Goal: Book appointment/travel/reservation

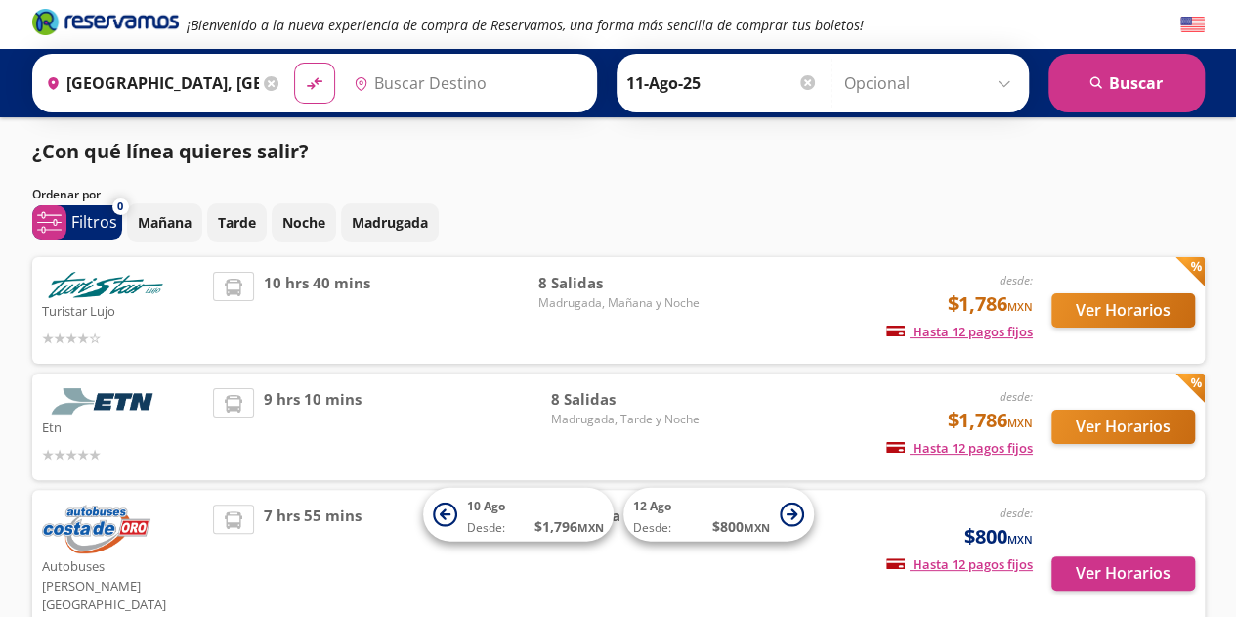
type input "[GEOGRAPHIC_DATA], [GEOGRAPHIC_DATA]"
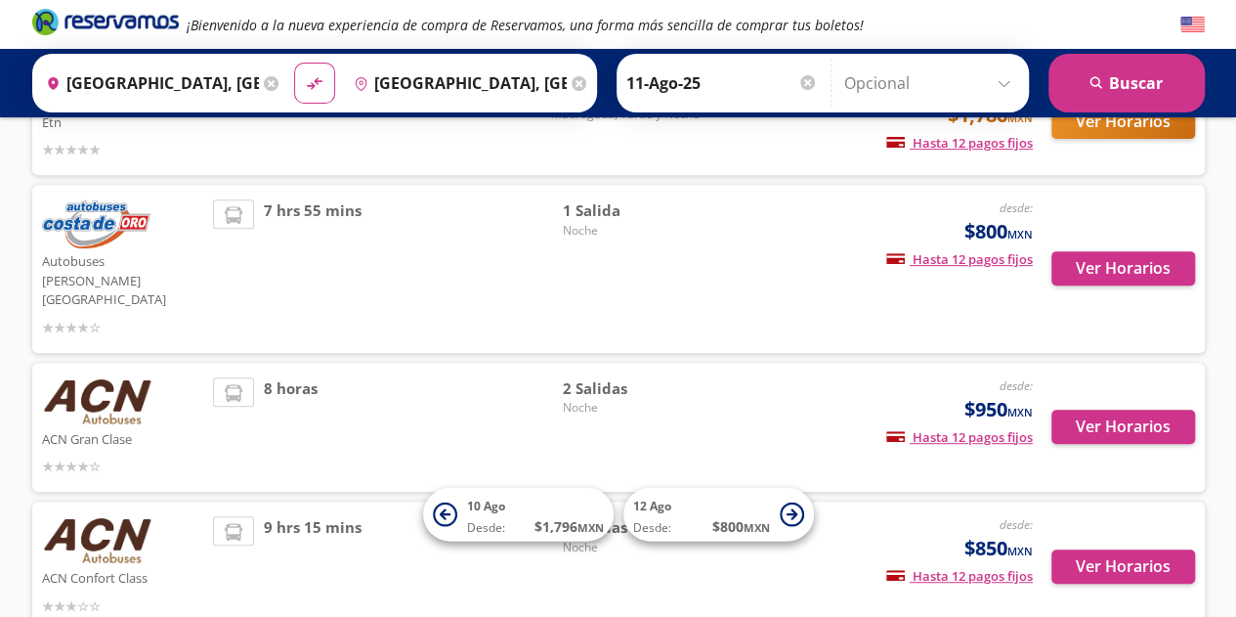
scroll to position [387, 0]
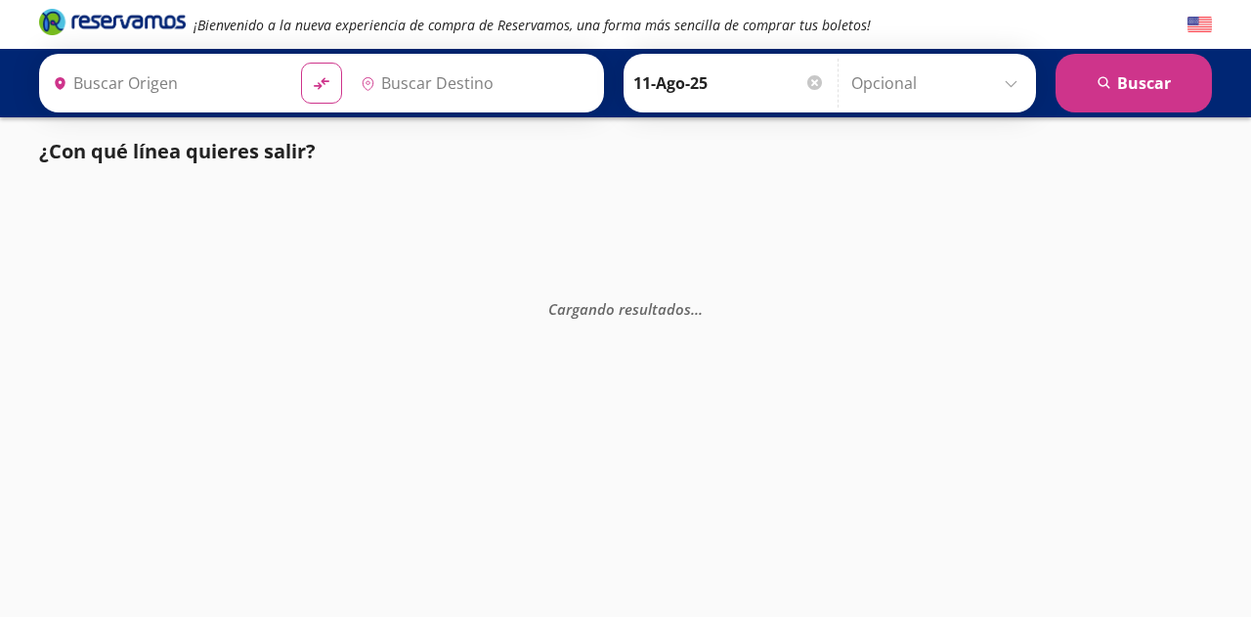
type input "[GEOGRAPHIC_DATA], [GEOGRAPHIC_DATA]"
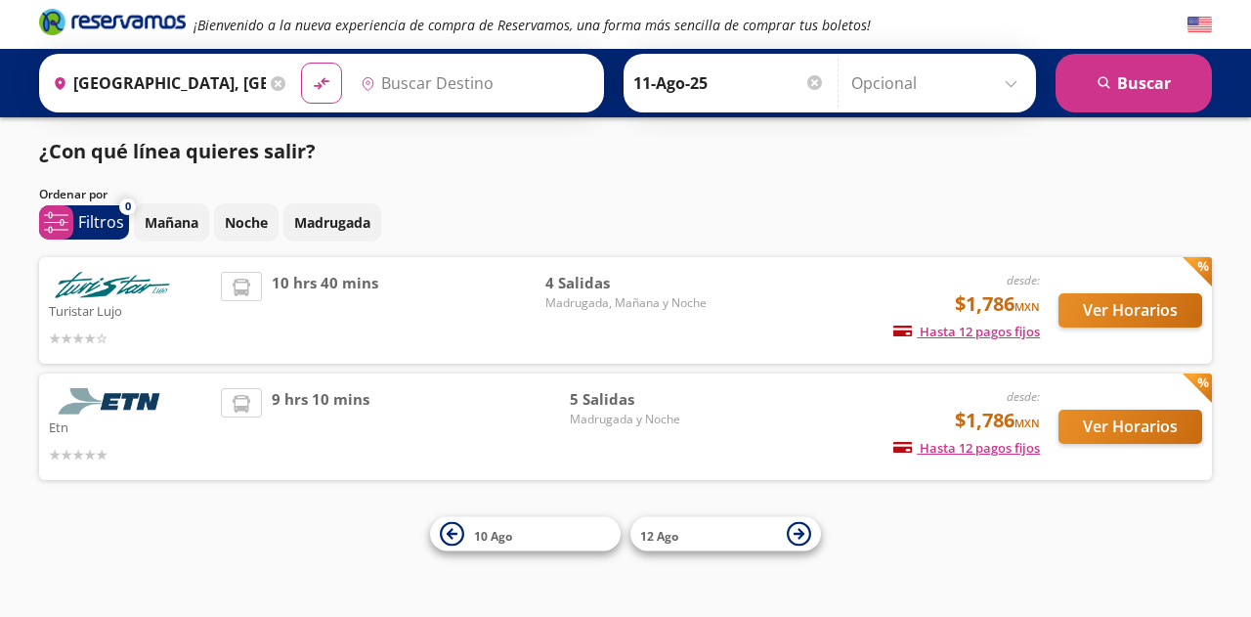
type input "Central Autobuses Capu, [GEOGRAPHIC_DATA]"
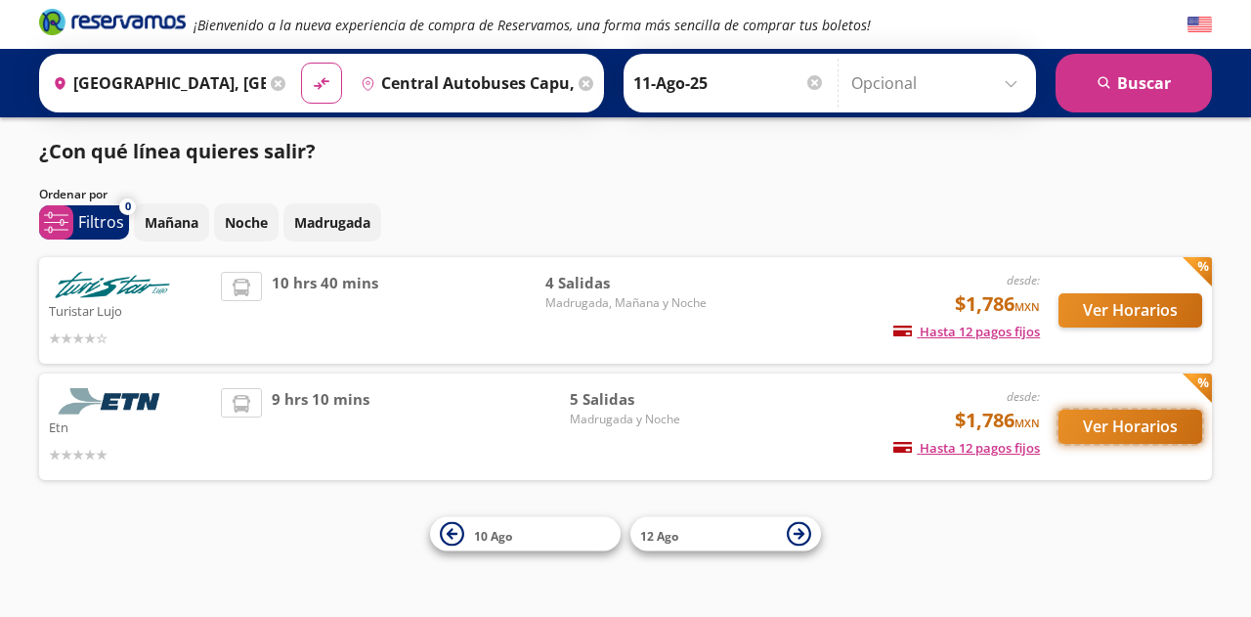
click at [1108, 427] on button "Ver Horarios" at bounding box center [1130, 427] width 144 height 34
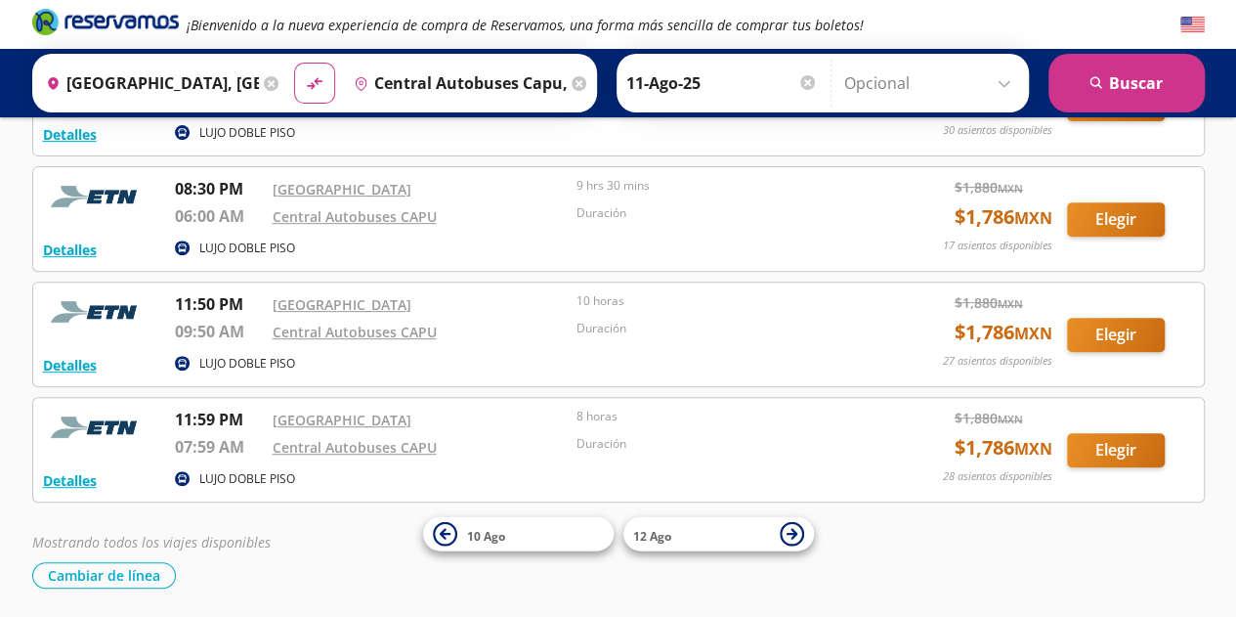
scroll to position [136, 0]
